Goal: Communication & Community: Answer question/provide support

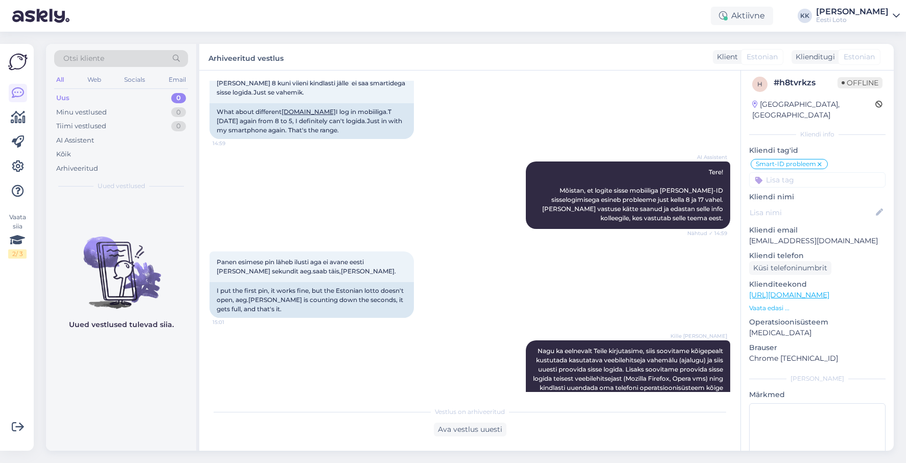
scroll to position [1461, 0]
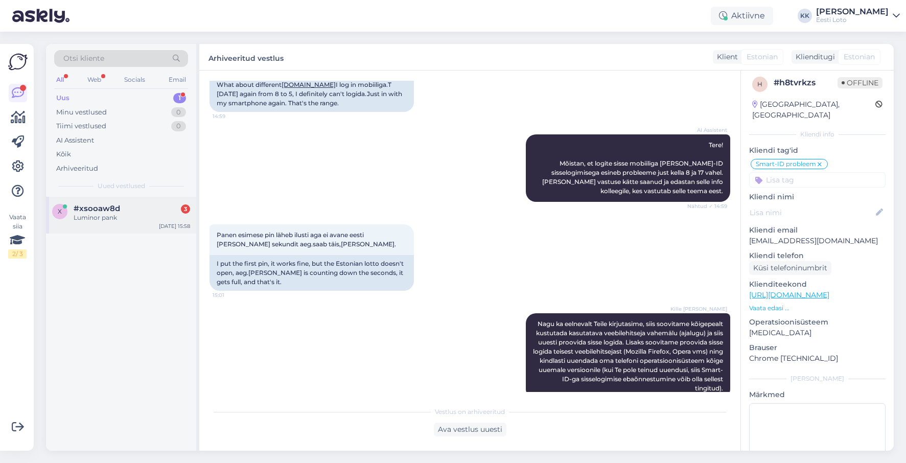
click at [130, 206] on div "#xsooaw8d 3" at bounding box center [132, 208] width 116 height 9
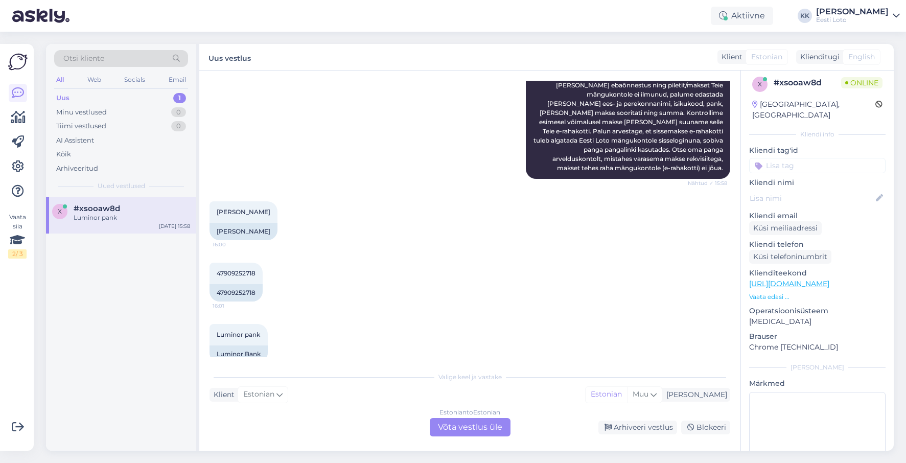
scroll to position [175, 0]
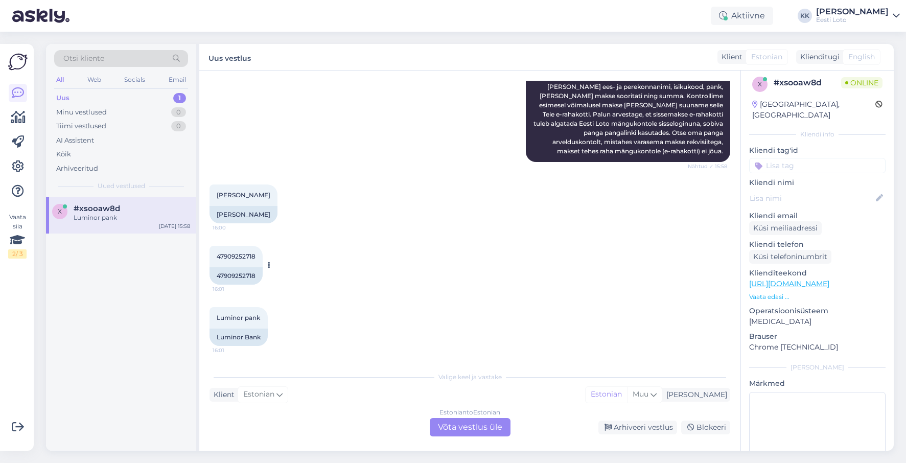
click at [242, 254] on span "47909252718" at bounding box center [236, 256] width 39 height 8
copy span "47909252718"
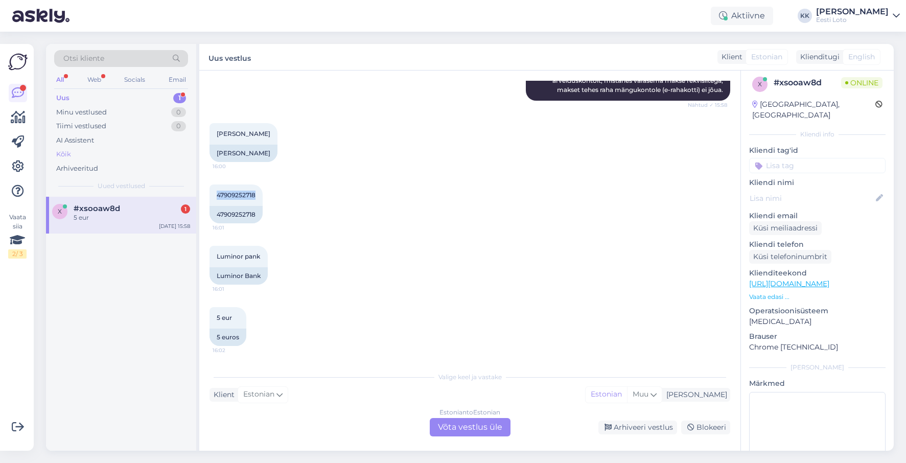
click at [98, 157] on div "Kõik" at bounding box center [121, 154] width 134 height 14
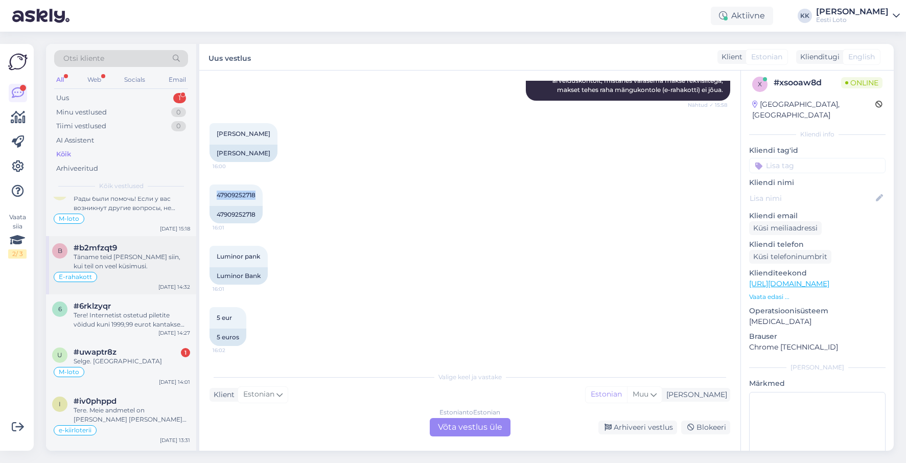
scroll to position [115, 0]
click at [144, 264] on div "Täname teid [PERSON_NAME] siin, kui teil on veel küsimusi." at bounding box center [132, 260] width 116 height 18
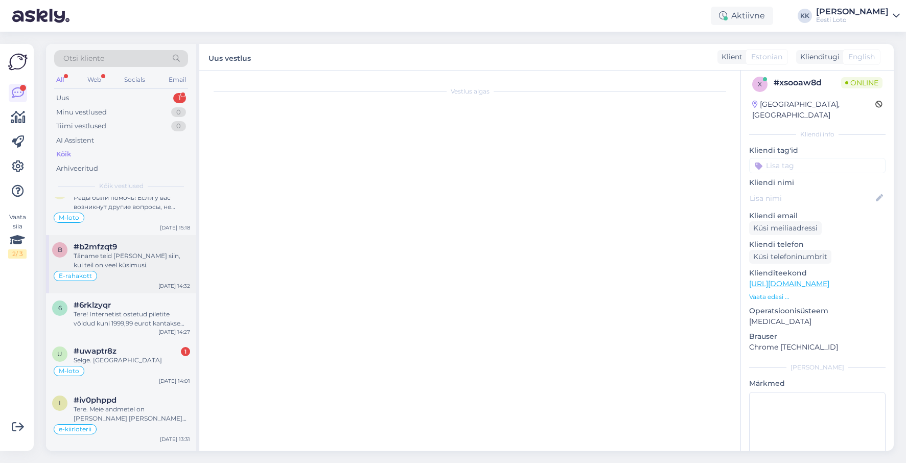
scroll to position [35, 0]
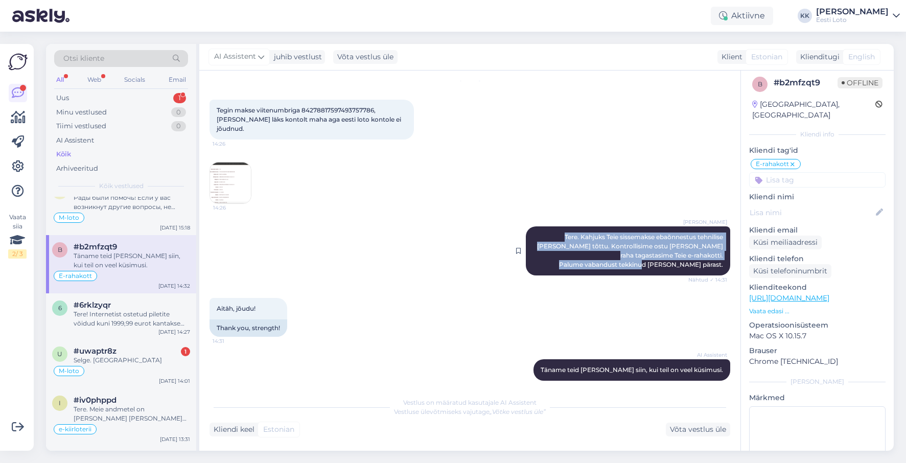
drag, startPoint x: 539, startPoint y: 226, endPoint x: 722, endPoint y: 259, distance: 186.3
click at [727, 258] on div "[PERSON_NAME] Tere. Kahjuks Teie sissemakse ebaõnnestus tehnilise [PERSON_NAME]…" at bounding box center [628, 250] width 204 height 49
copy span "Tere. Kahjuks Teie sissemakse ebaõnnestus tehnilise [PERSON_NAME] tõttu. Kontro…"
click at [77, 97] on div "Uus 1" at bounding box center [121, 98] width 134 height 14
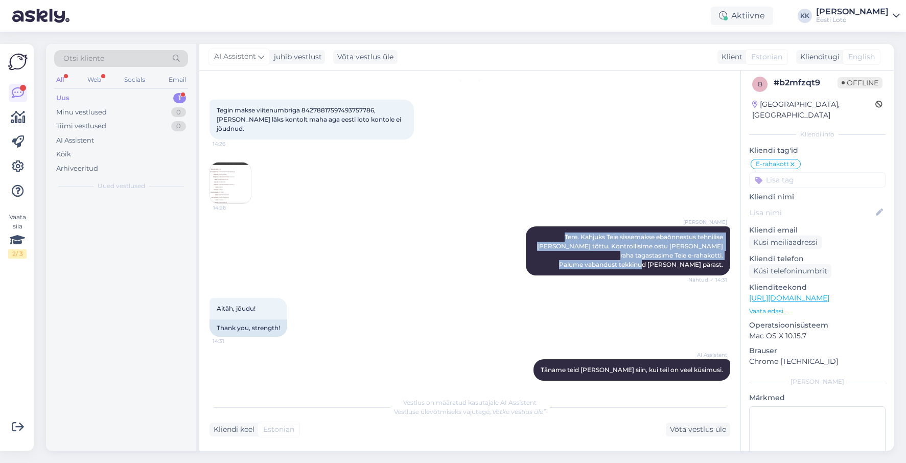
scroll to position [0, 0]
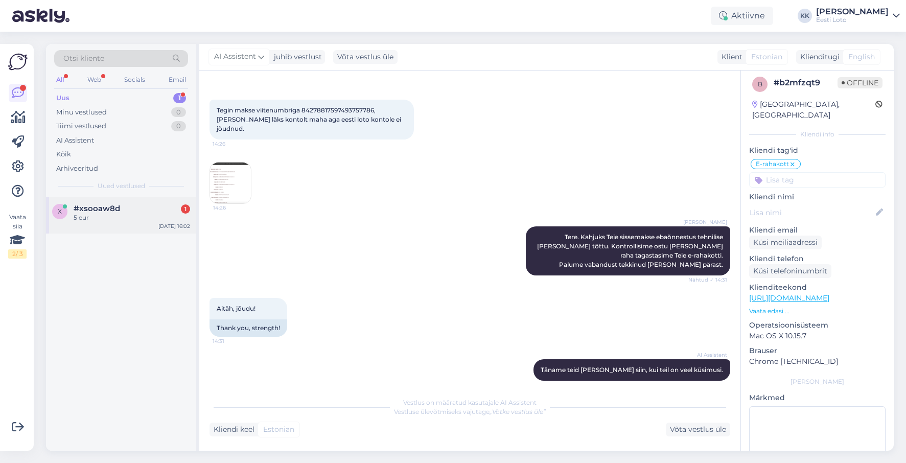
click at [128, 210] on div "#xsooaw8d 1" at bounding box center [132, 208] width 116 height 9
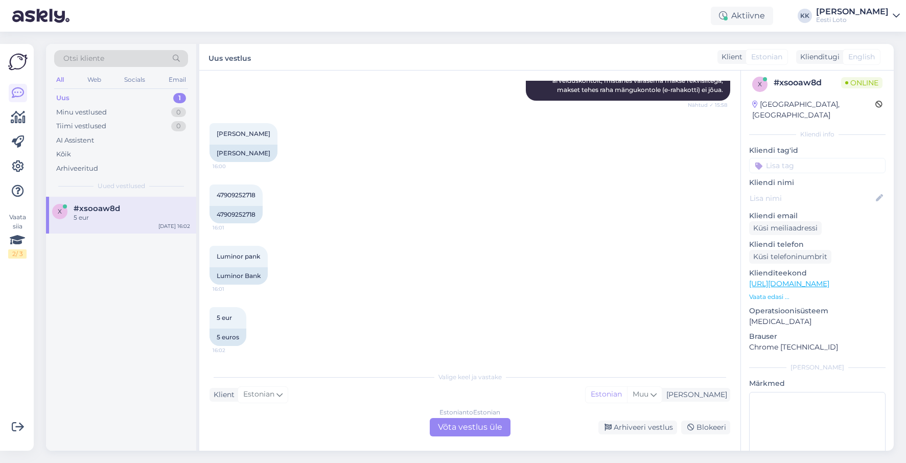
click at [469, 425] on div "Estonian to Estonian Võta vestlus üle" at bounding box center [470, 427] width 81 height 18
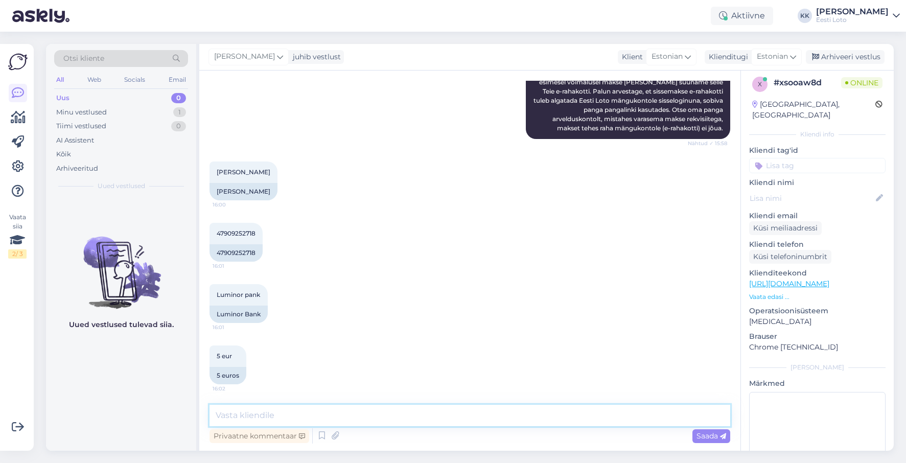
click at [481, 410] on textarea at bounding box center [469, 415] width 521 height 21
paste textarea "Tere. Kahjuks Teie sissemakse ebaõnnestus tehnilise [PERSON_NAME] tõttu. Kontro…"
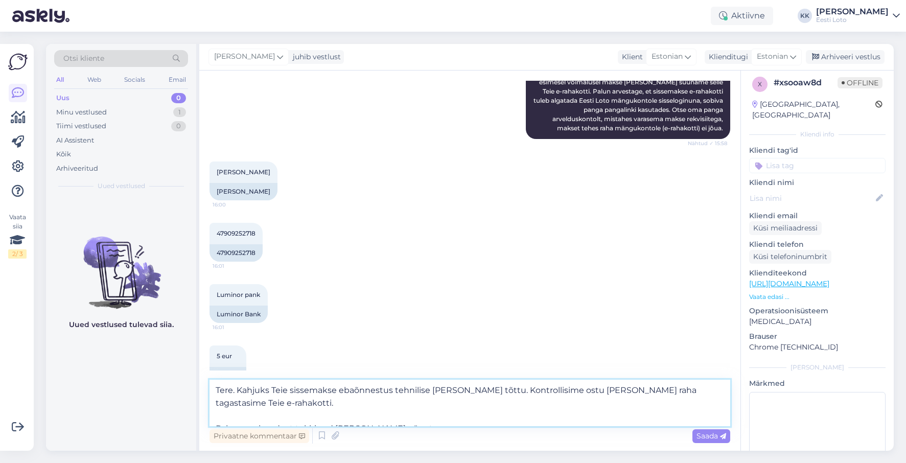
drag, startPoint x: 214, startPoint y: 416, endPoint x: 298, endPoint y: 383, distance: 90.1
click at [214, 416] on textarea "Tere. Kahjuks Teie sissemakse ebaõnnestus tehnilise [PERSON_NAME] tõttu. Kontro…" at bounding box center [469, 403] width 521 height 46
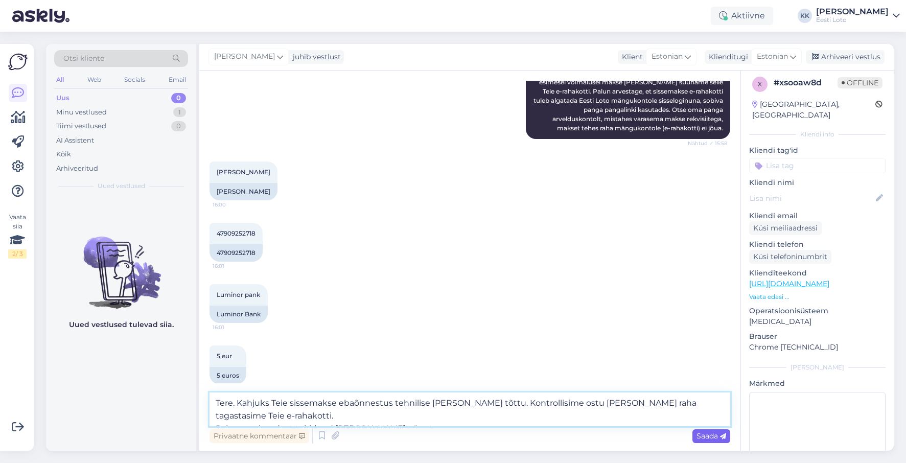
type textarea "Tere. Kahjuks Teie sissemakse ebaõnnestus tehnilise [PERSON_NAME] tõttu. Kontro…"
click at [704, 434] on span "Saada" at bounding box center [711, 435] width 30 height 9
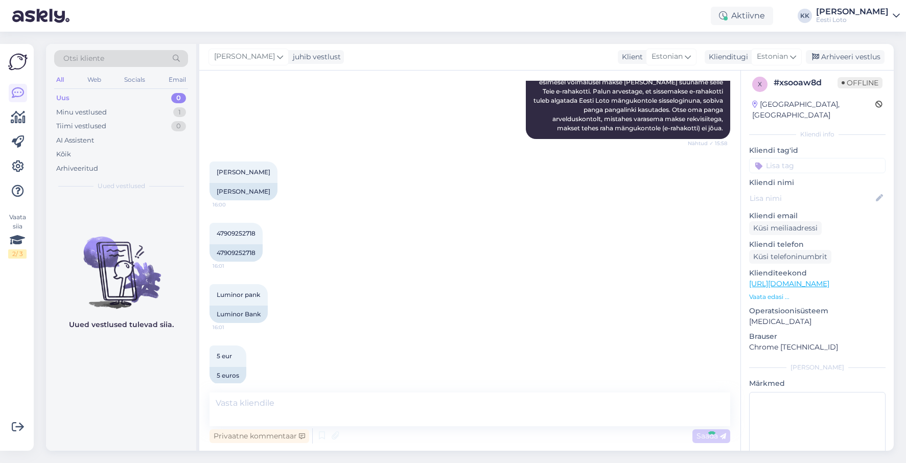
scroll to position [270, 0]
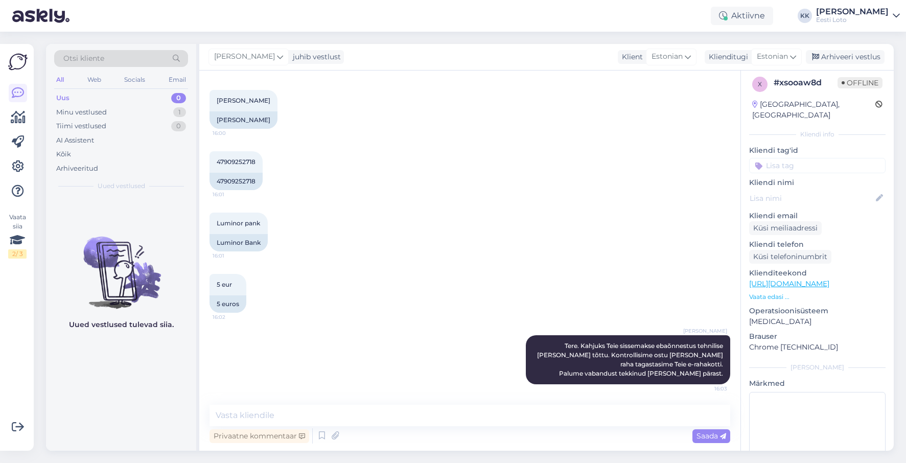
click at [796, 158] on input at bounding box center [817, 165] width 136 height 15
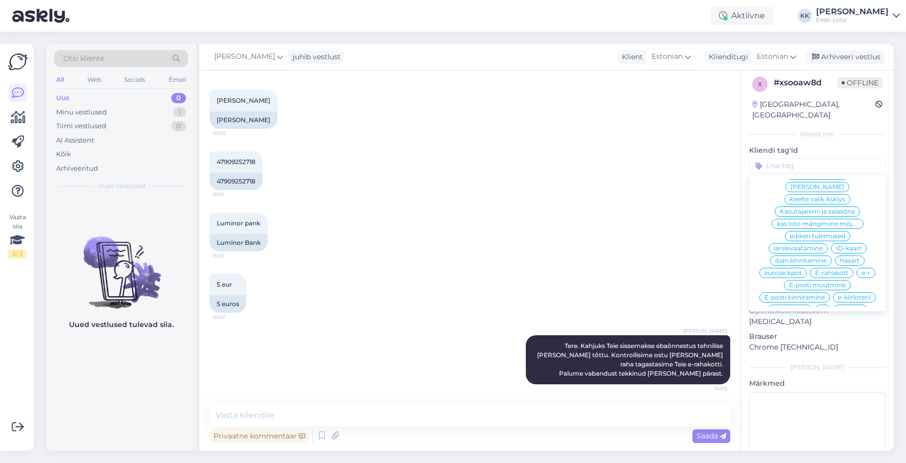
click at [825, 270] on span "E-rahakott" at bounding box center [831, 273] width 33 height 6
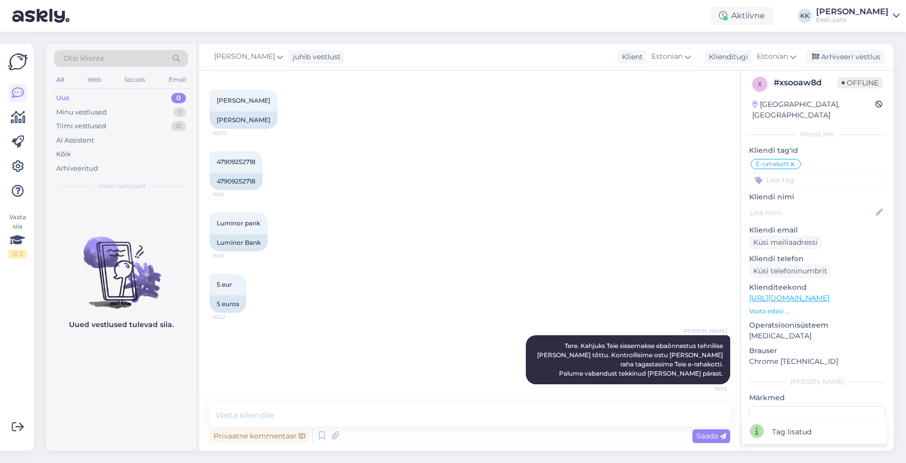
scroll to position [1, 0]
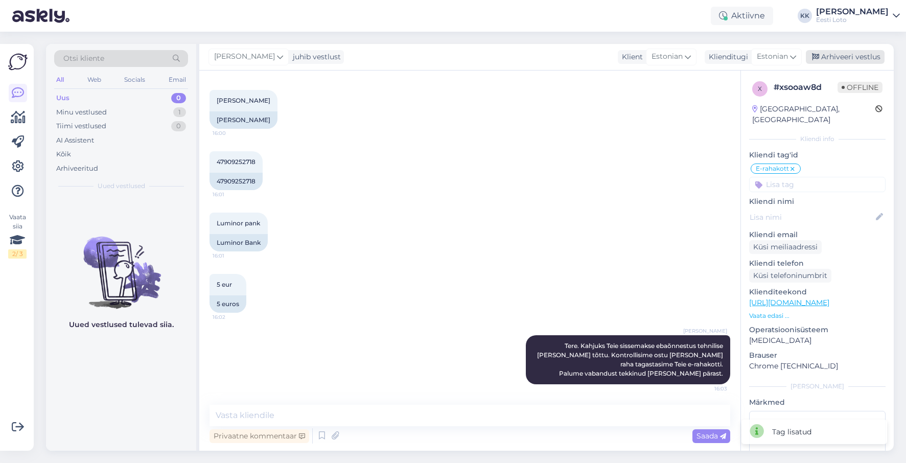
click at [851, 56] on div "Arhiveeri vestlus" at bounding box center [845, 57] width 79 height 14
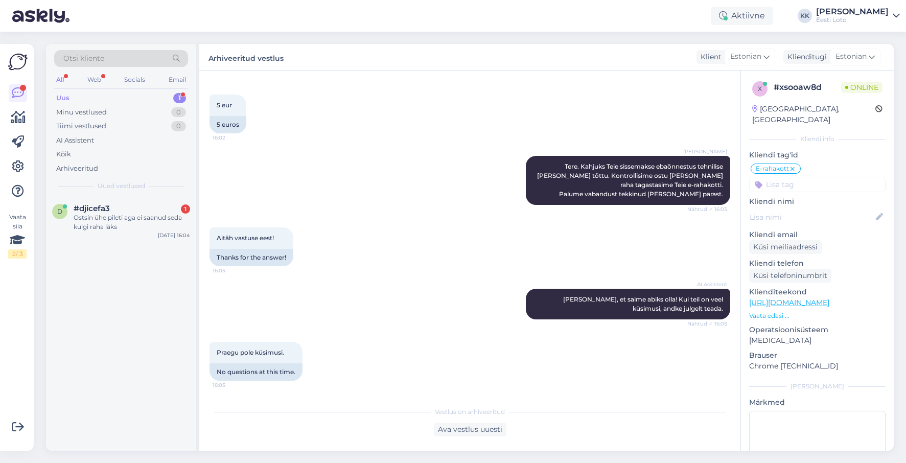
scroll to position [493, 0]
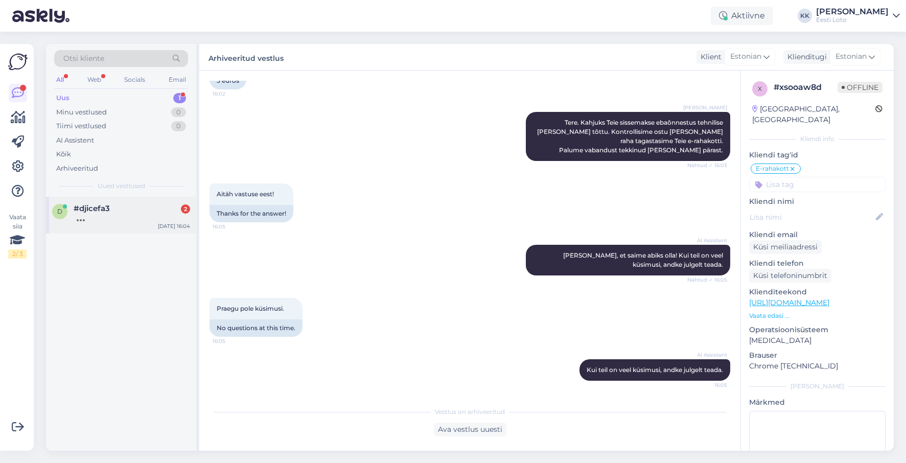
click at [109, 215] on div at bounding box center [132, 217] width 116 height 9
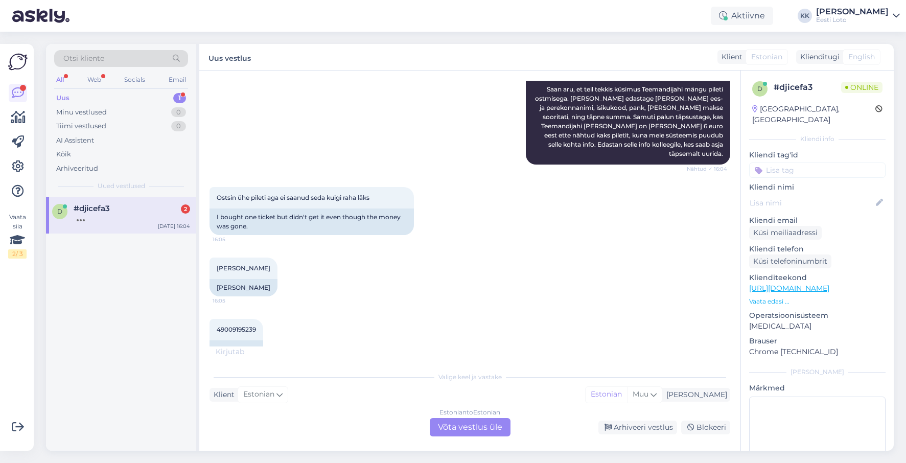
scroll to position [150, 0]
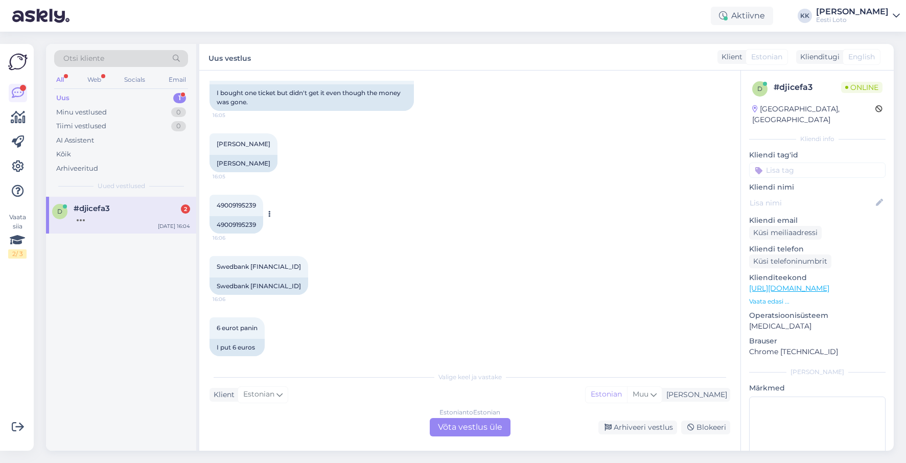
click at [239, 201] on span "49009195239" at bounding box center [236, 205] width 39 height 8
click at [239, 202] on span "49009195239" at bounding box center [236, 206] width 39 height 8
copy span "49009195239"
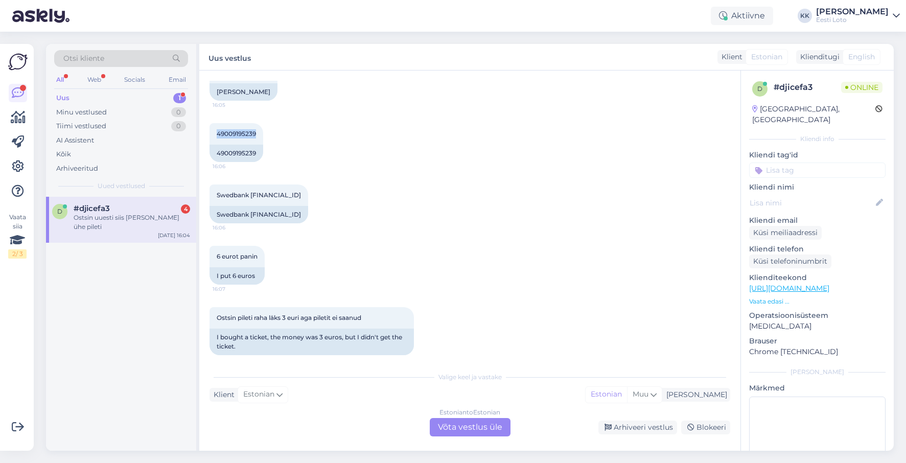
scroll to position [411, 0]
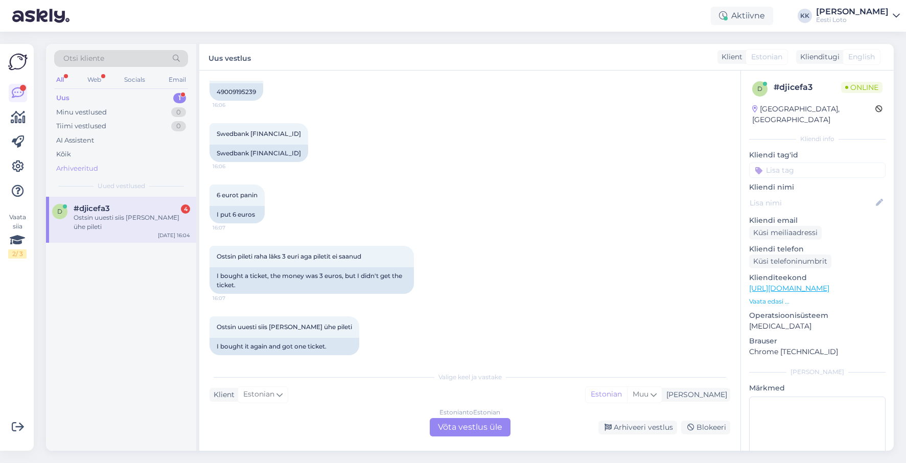
click at [87, 167] on div "Arhiveeritud" at bounding box center [77, 168] width 42 height 10
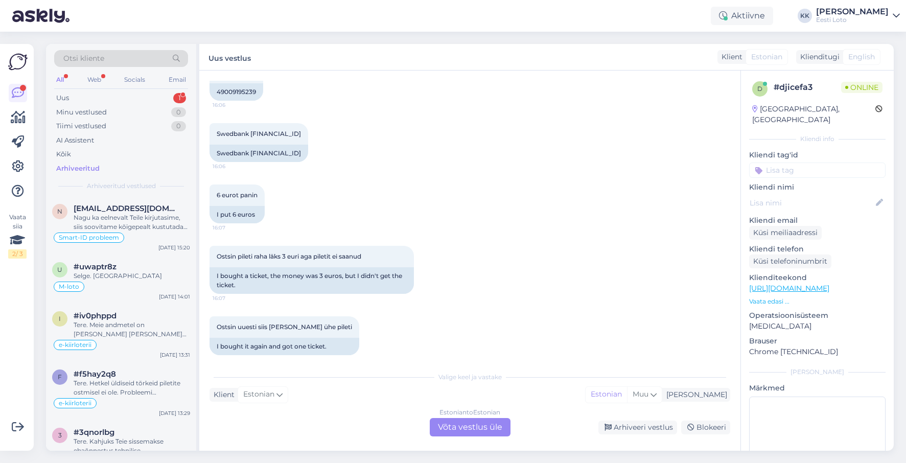
scroll to position [473, 0]
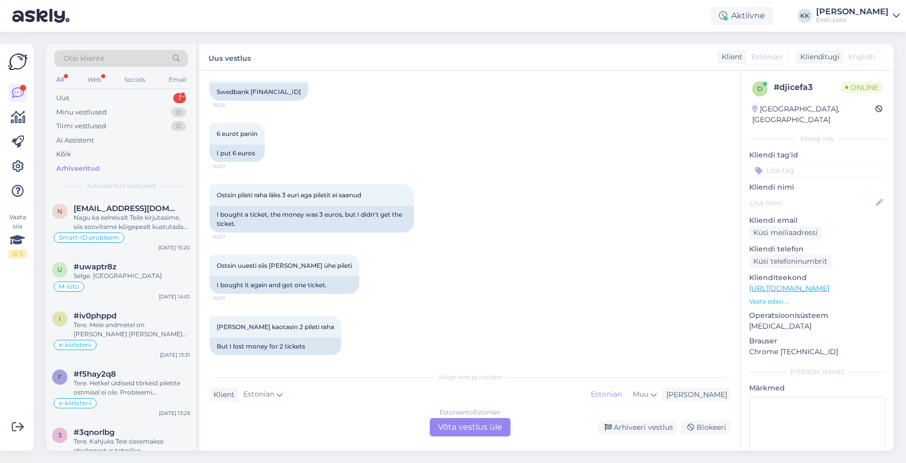
click at [474, 428] on div "Estonian to Estonian Võta vestlus üle" at bounding box center [470, 427] width 81 height 18
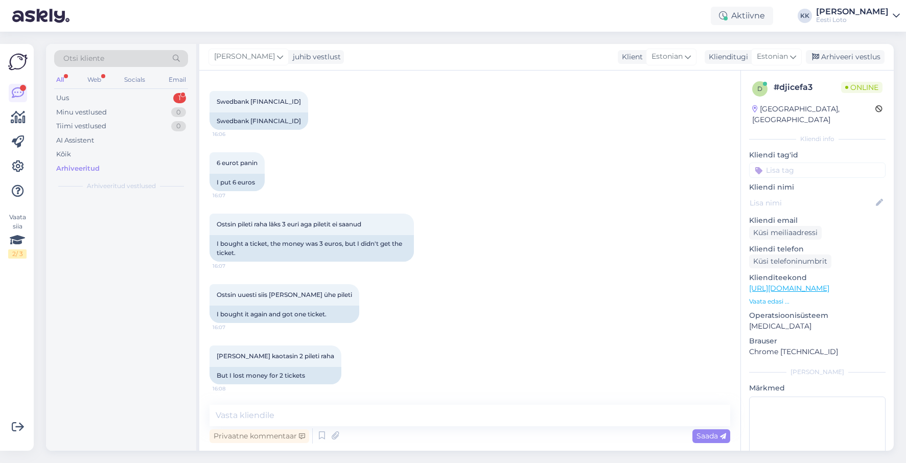
scroll to position [434, 0]
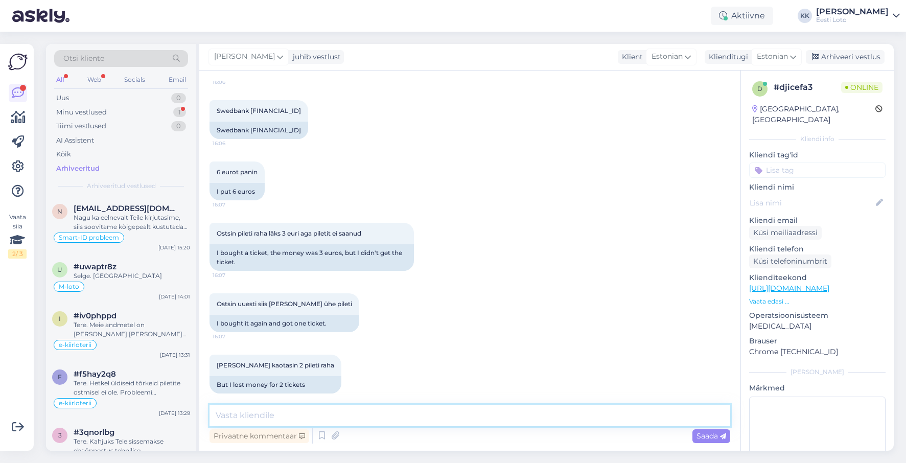
click at [334, 408] on textarea at bounding box center [469, 415] width 521 height 21
paste textarea "Teie E-kiirloterii pileti ostmisel ilmnes tehniline tõrge, mistõttu see tühista…"
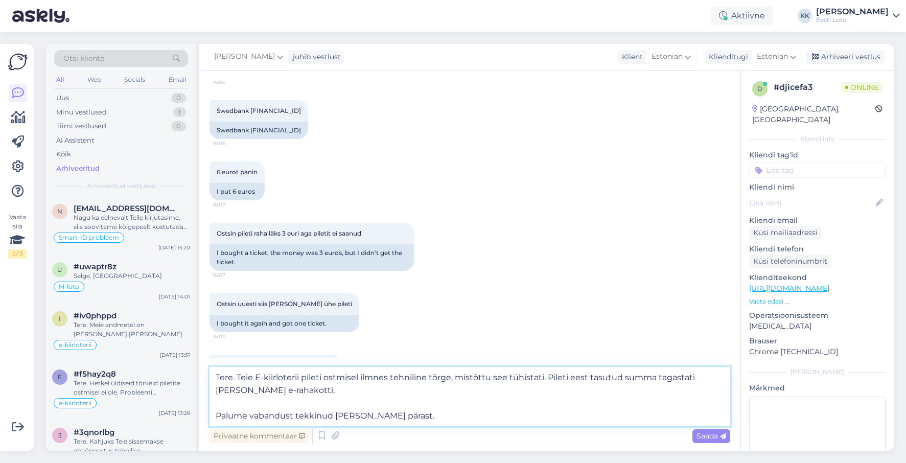
drag, startPoint x: 213, startPoint y: 412, endPoint x: 242, endPoint y: 393, distance: 34.6
click at [213, 412] on textarea "Tere. Teie E-kiirloterii pileti ostmisel ilmnes tehniline tõrge, mistõttu see t…" at bounding box center [469, 396] width 521 height 59
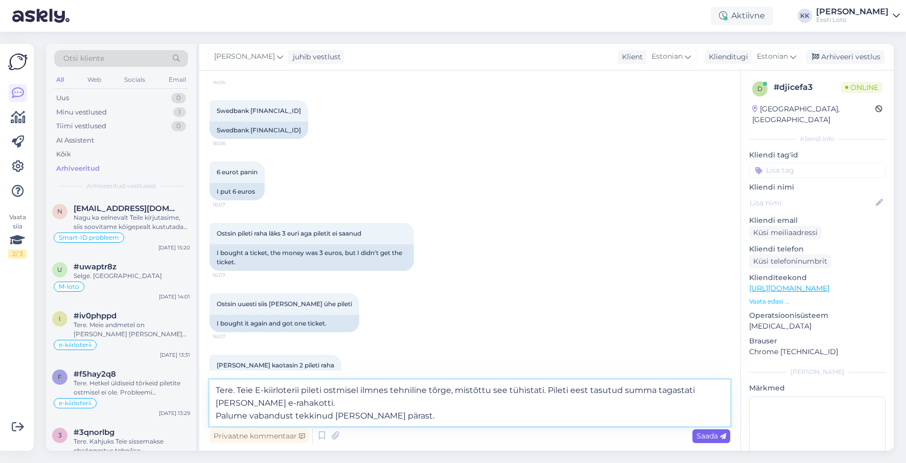
type textarea "Tere. Teie E-kiirloterii pileti ostmisel ilmnes tehniline tõrge, mistõttu see t…"
click at [705, 433] on span "Saada" at bounding box center [711, 435] width 30 height 9
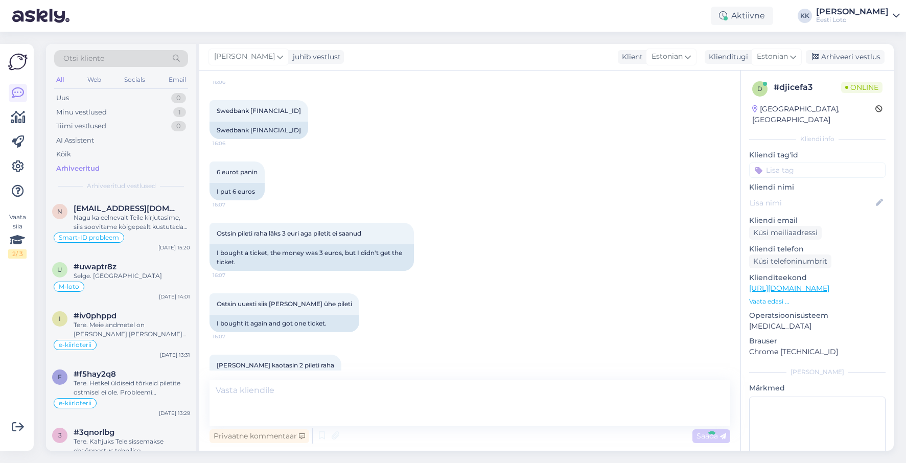
scroll to position [506, 0]
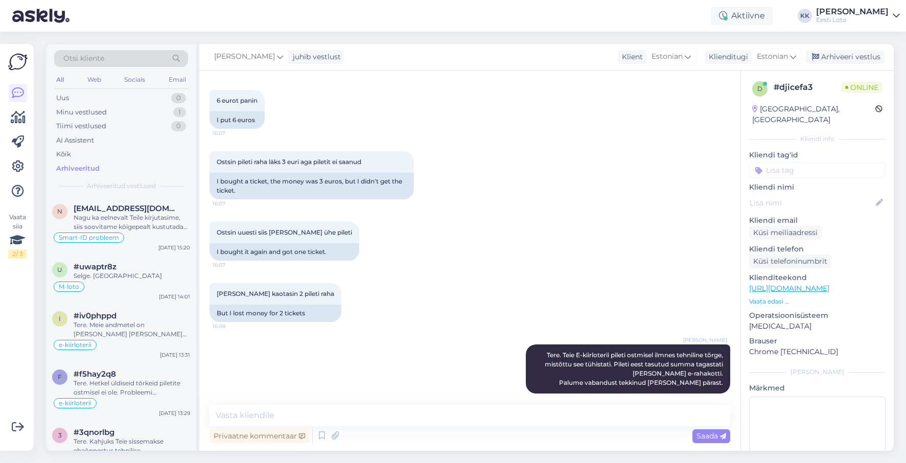
click at [818, 162] on input at bounding box center [817, 169] width 136 height 15
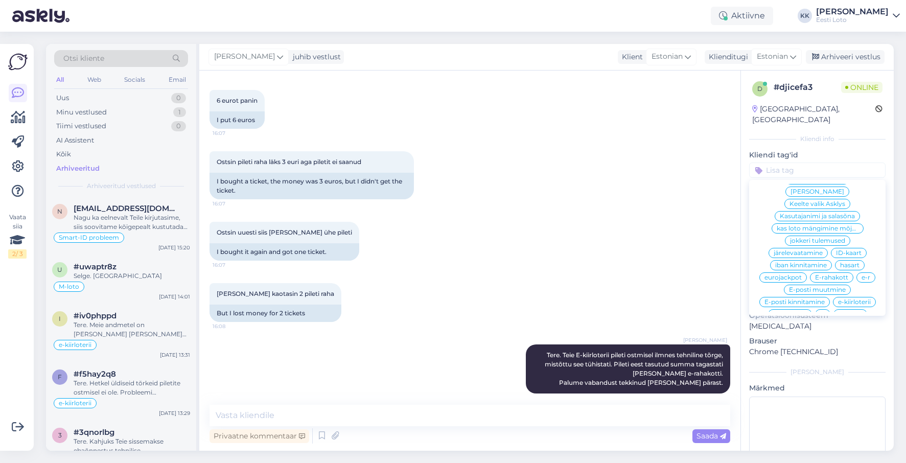
scroll to position [424, 0]
click at [835, 272] on div "E-rahakott" at bounding box center [831, 277] width 43 height 10
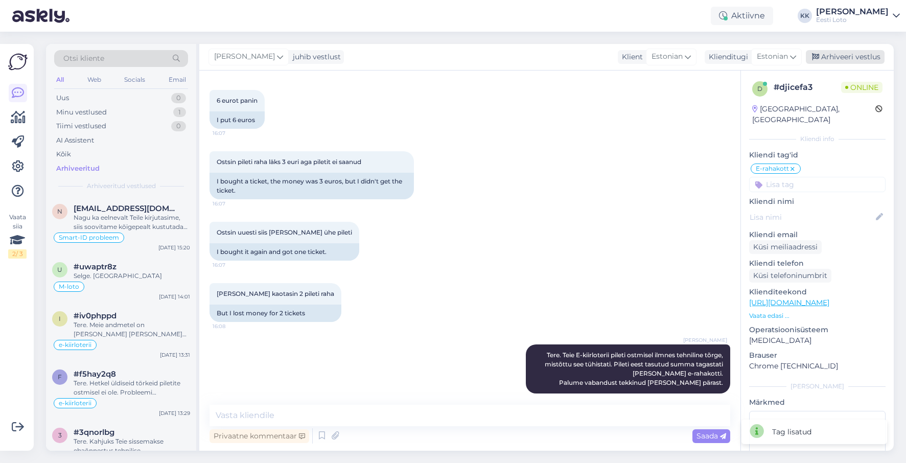
click at [860, 56] on div "Arhiveeri vestlus" at bounding box center [845, 57] width 79 height 14
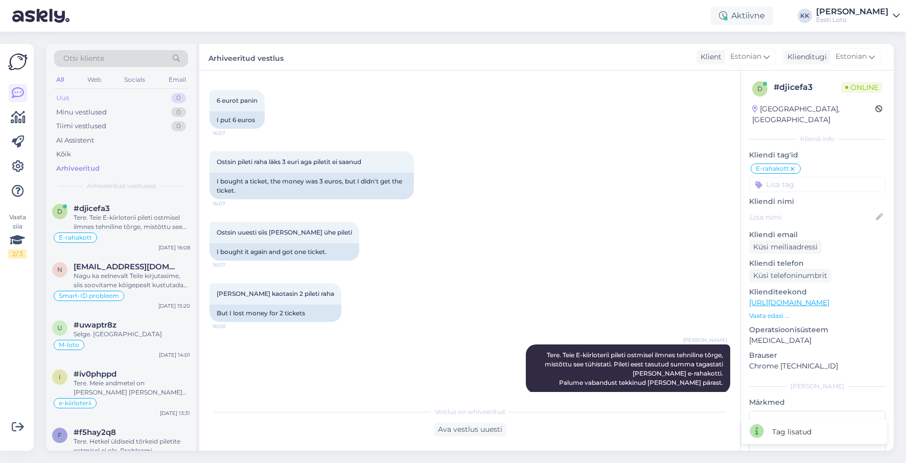
click at [96, 96] on div "Uus 0" at bounding box center [121, 98] width 134 height 14
